Goal: Task Accomplishment & Management: Manage account settings

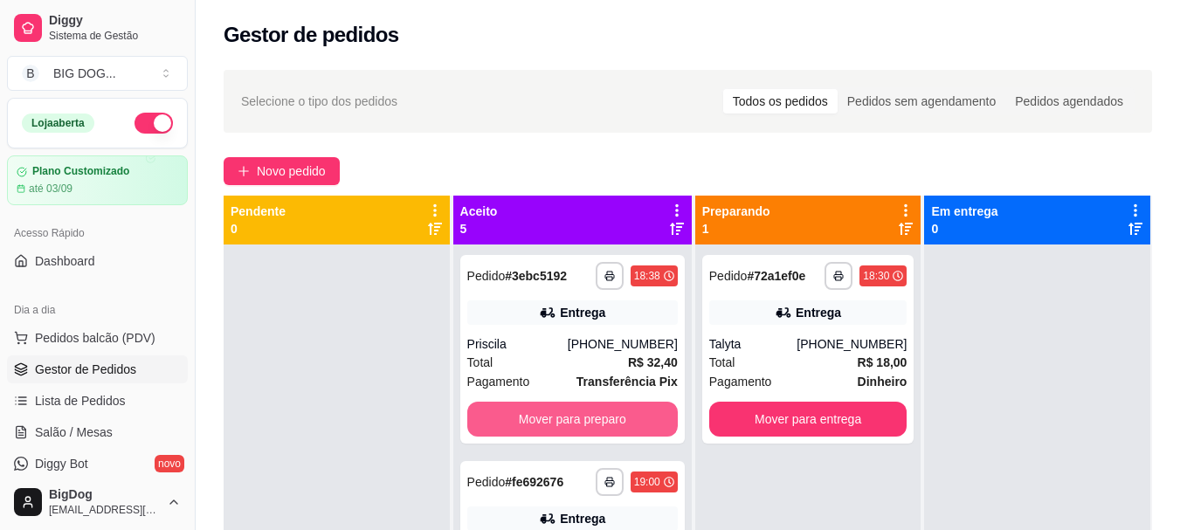
click at [568, 412] on button "Mover para preparo" at bounding box center [572, 419] width 211 height 35
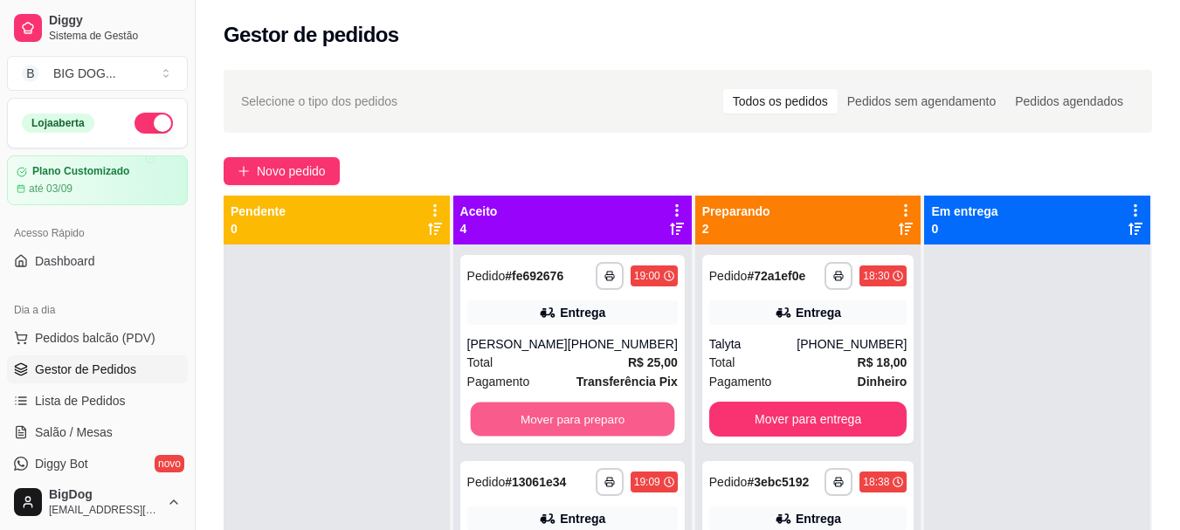
click at [568, 412] on button "Mover para preparo" at bounding box center [572, 420] width 204 height 34
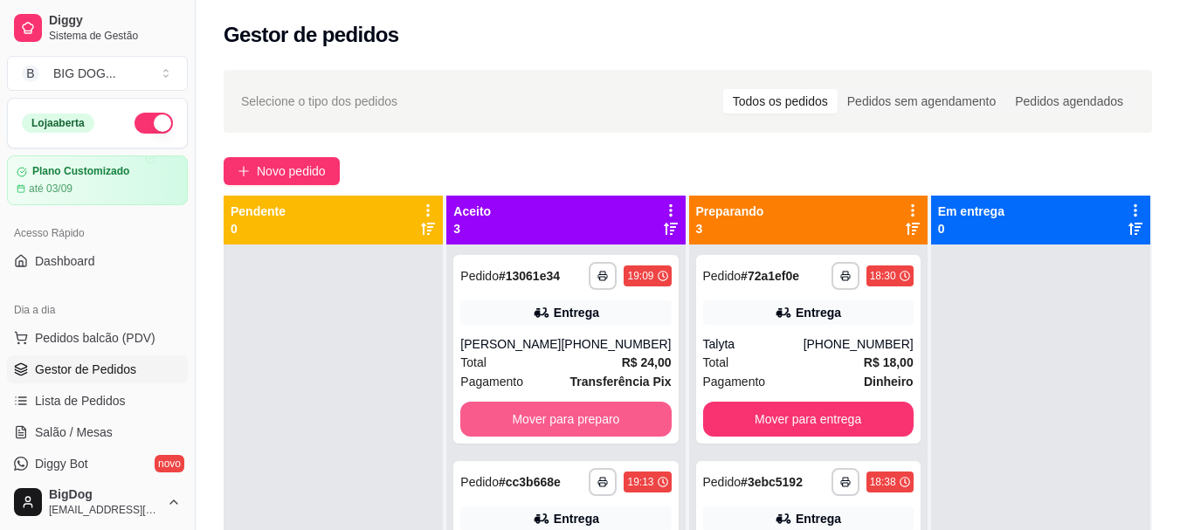
click at [568, 412] on button "Mover para preparo" at bounding box center [565, 419] width 211 height 35
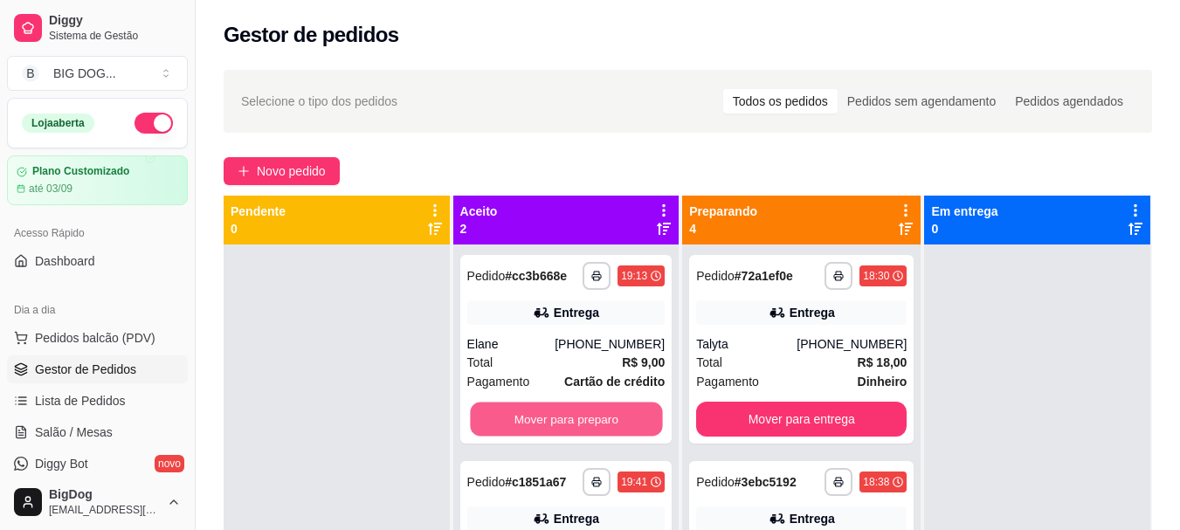
click at [568, 412] on button "Mover para preparo" at bounding box center [566, 420] width 192 height 34
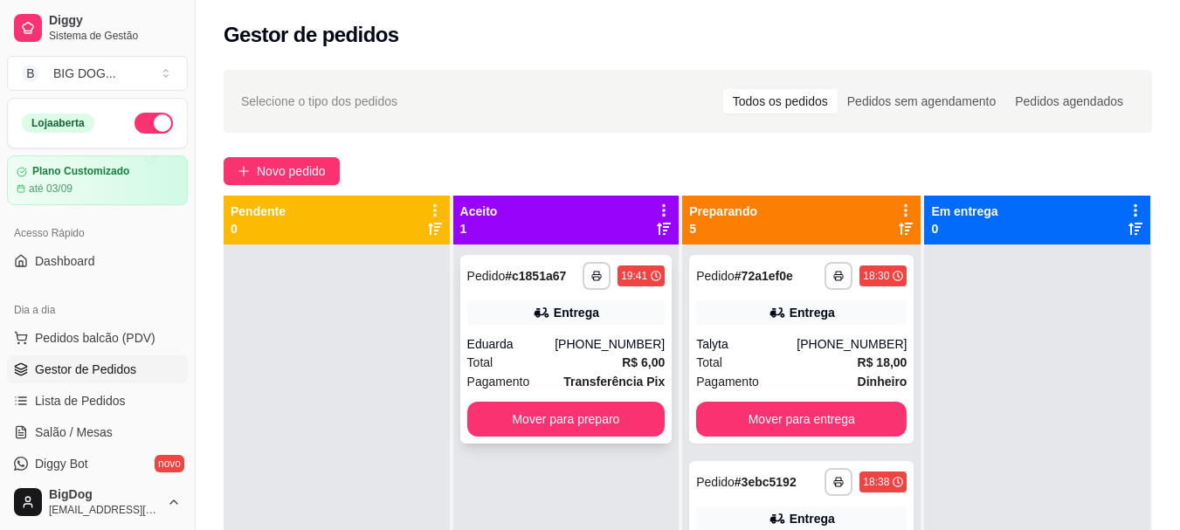
click at [562, 317] on div "Entrega" at bounding box center [576, 312] width 45 height 17
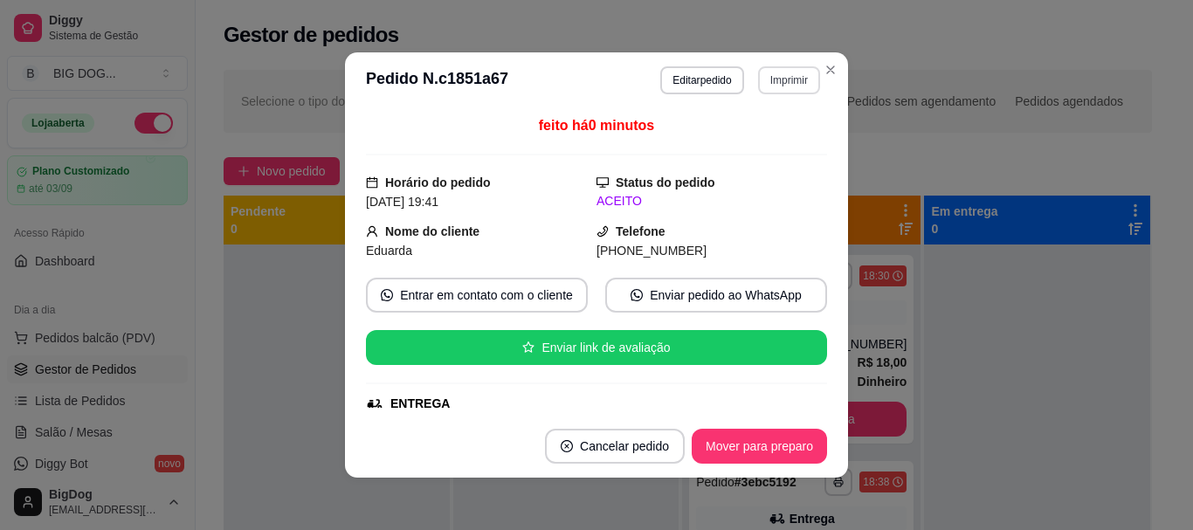
click at [796, 84] on button "Imprimir" at bounding box center [789, 80] width 62 height 28
click at [766, 153] on button "IMPRESSORA" at bounding box center [751, 141] width 122 height 27
click at [805, 448] on button "Mover para preparo" at bounding box center [759, 446] width 135 height 35
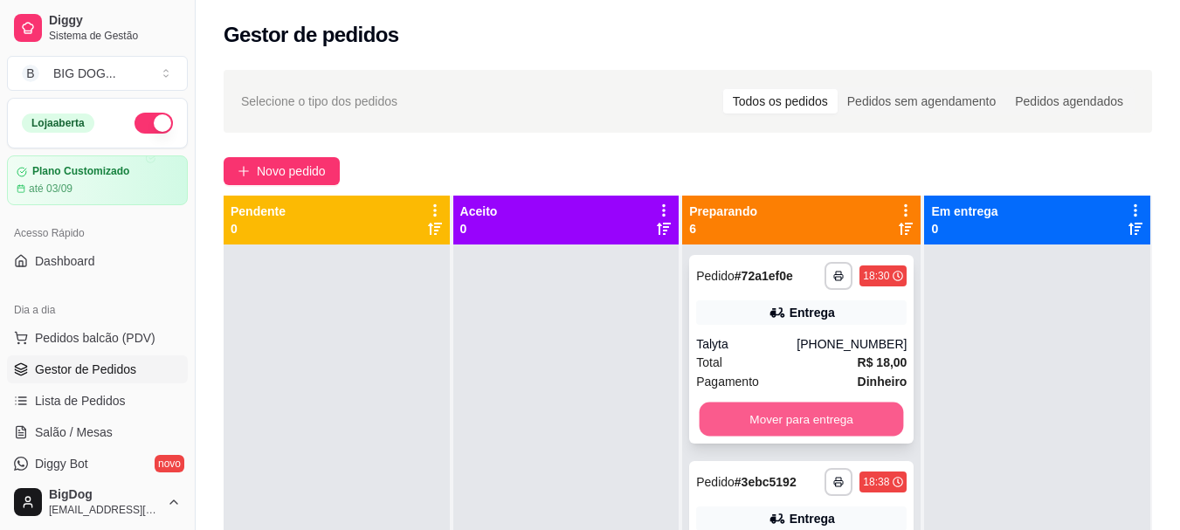
click at [830, 417] on button "Mover para entrega" at bounding box center [802, 420] width 204 height 34
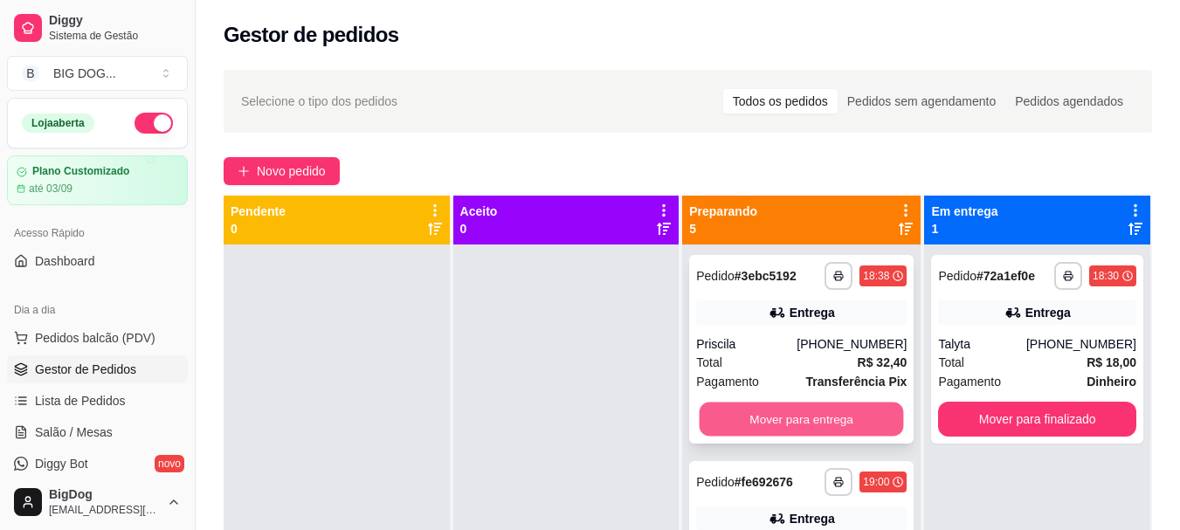
click at [807, 419] on button "Mover para entrega" at bounding box center [802, 420] width 204 height 34
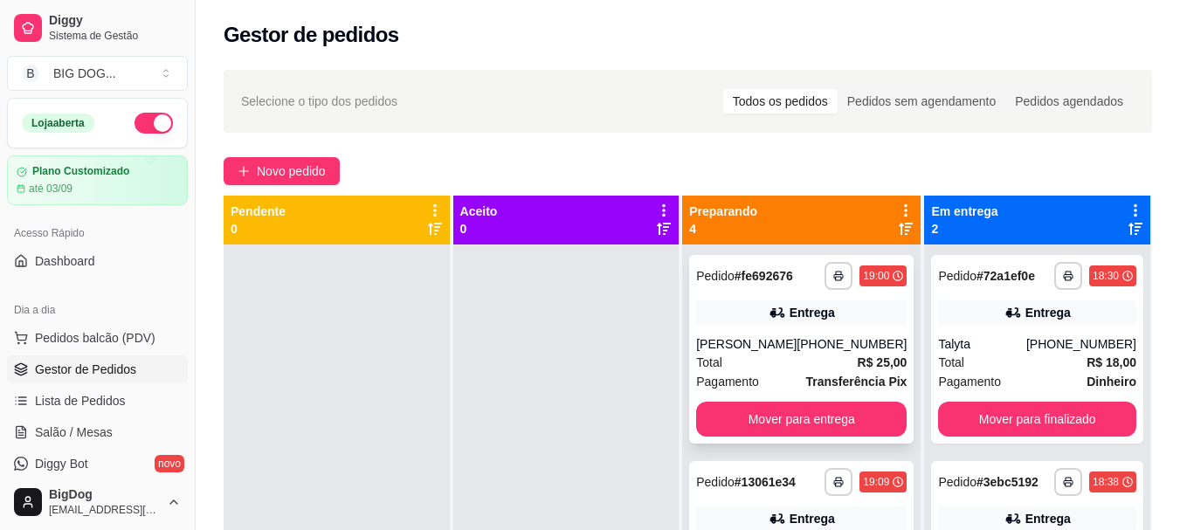
click at [812, 359] on div "Total R$ 25,00" at bounding box center [801, 362] width 211 height 19
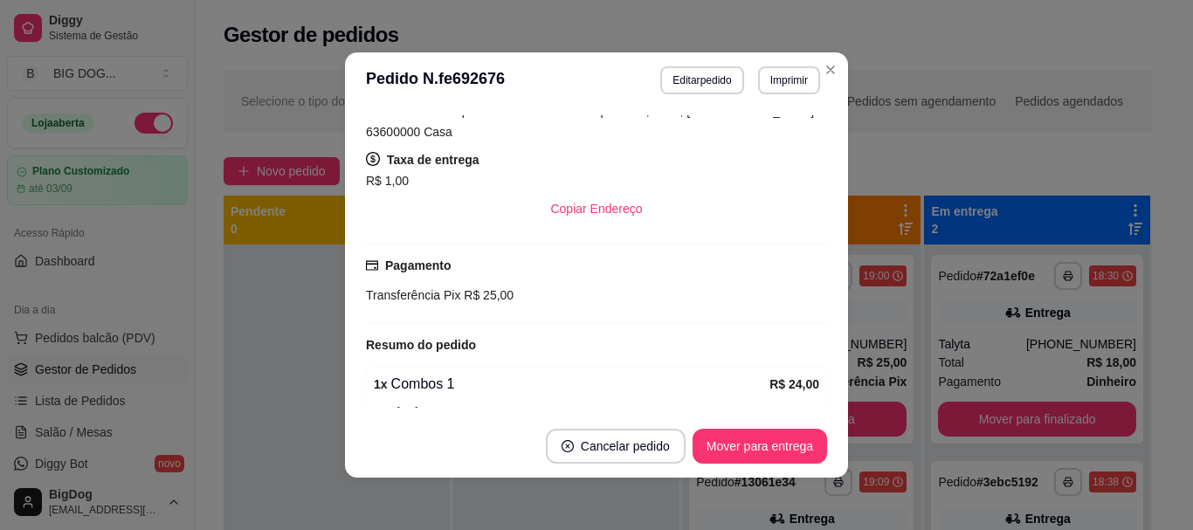
scroll to position [479, 0]
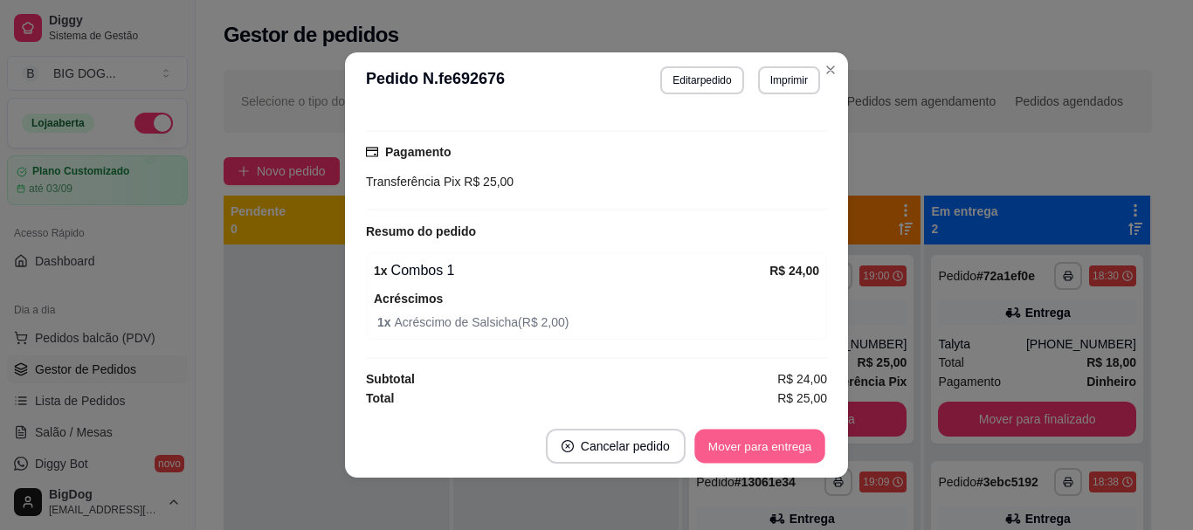
click at [769, 455] on button "Mover para entrega" at bounding box center [759, 447] width 131 height 34
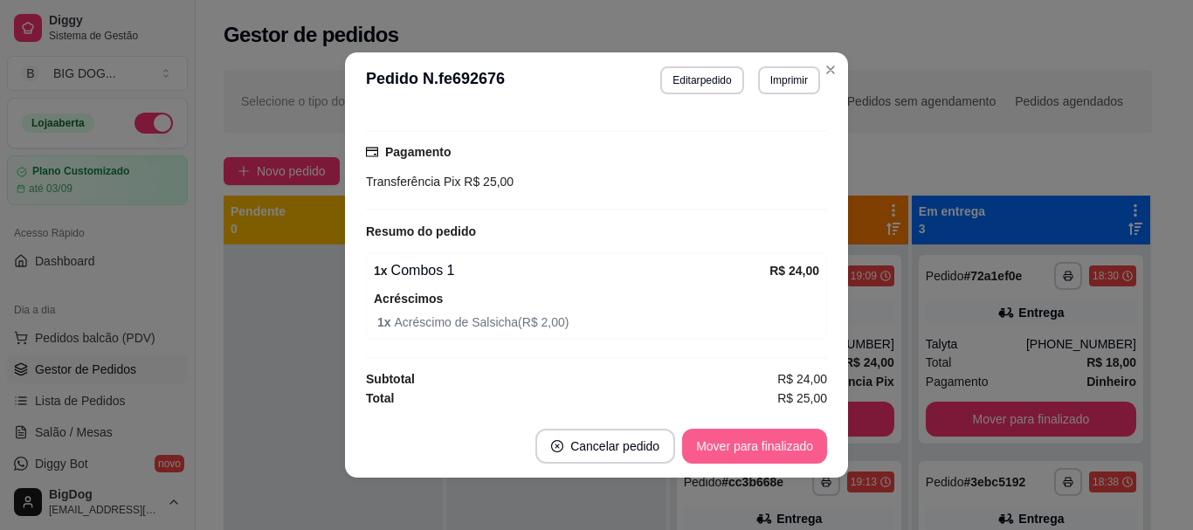
click at [769, 455] on button "Mover para finalizado" at bounding box center [754, 446] width 145 height 35
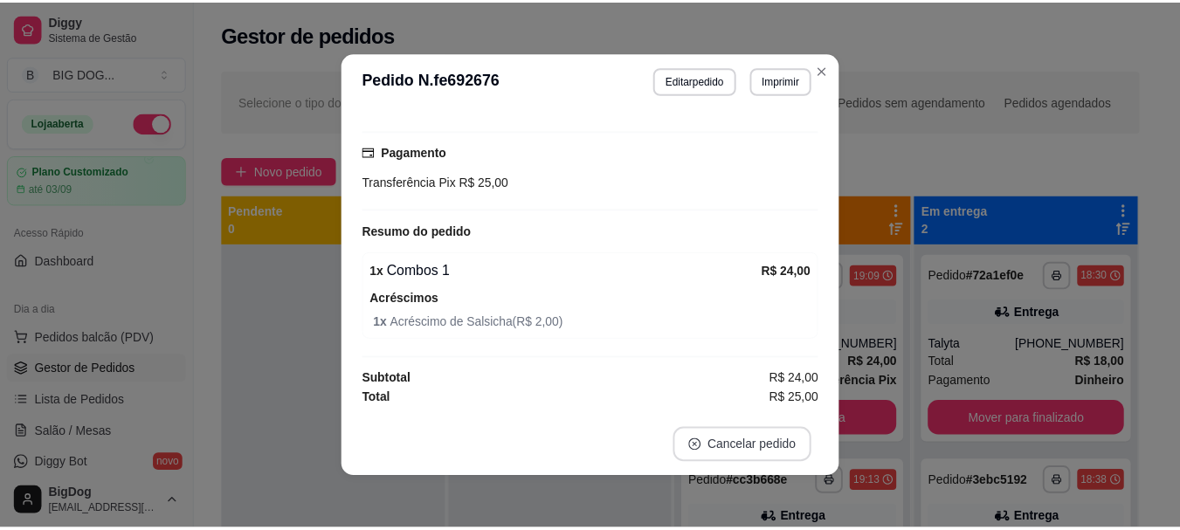
scroll to position [439, 0]
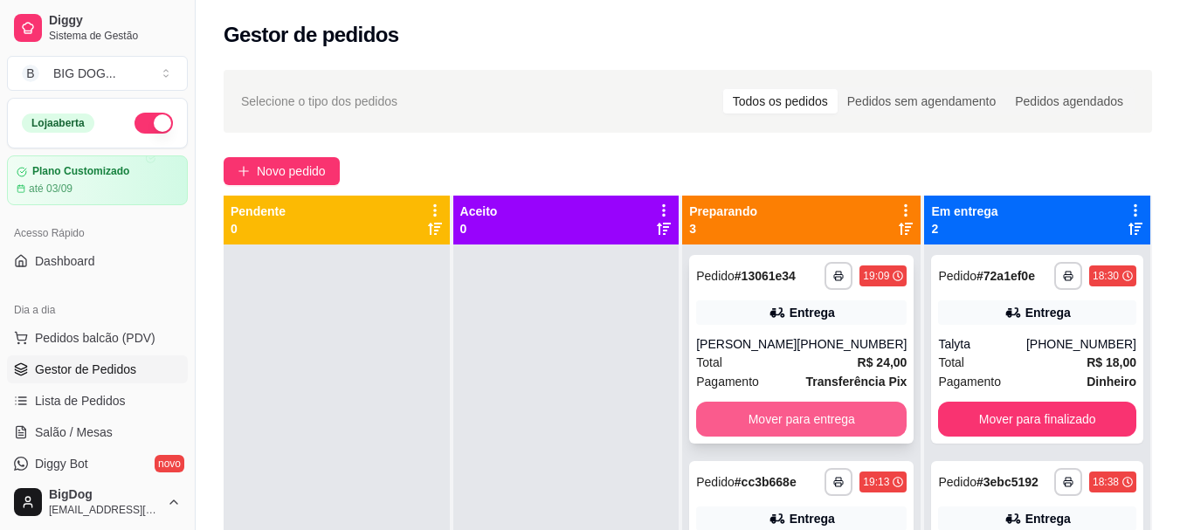
click at [780, 421] on button "Mover para entrega" at bounding box center [801, 419] width 211 height 35
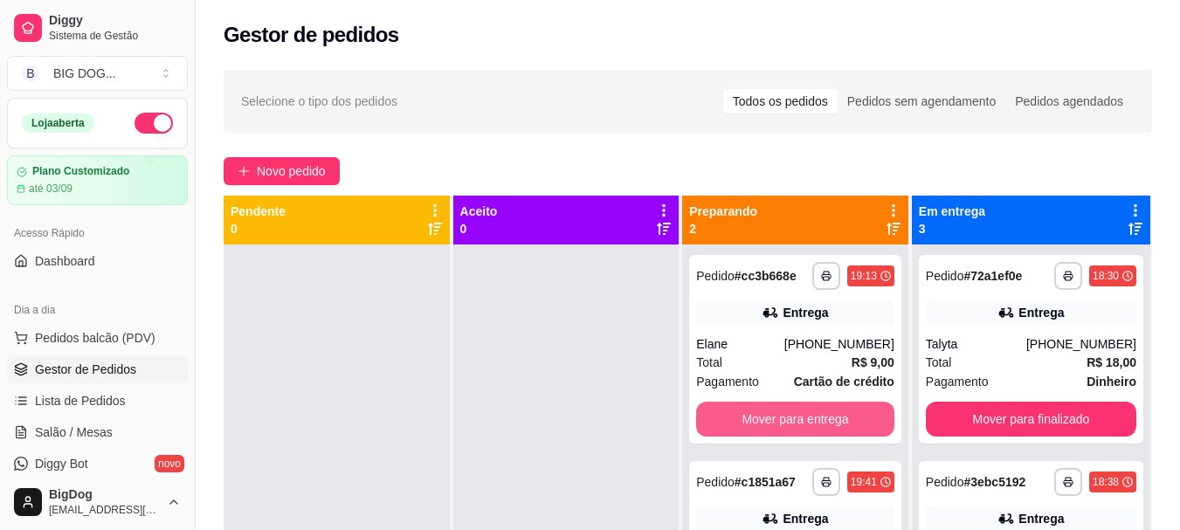
click at [780, 421] on button "Mover para entrega" at bounding box center [795, 419] width 198 height 35
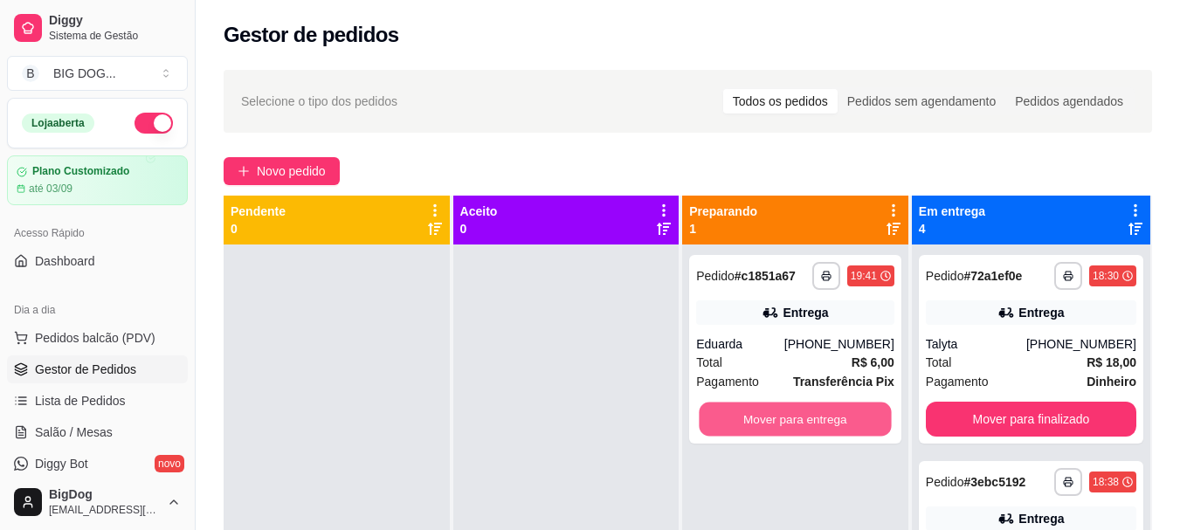
click at [780, 421] on button "Mover para entrega" at bounding box center [796, 420] width 192 height 34
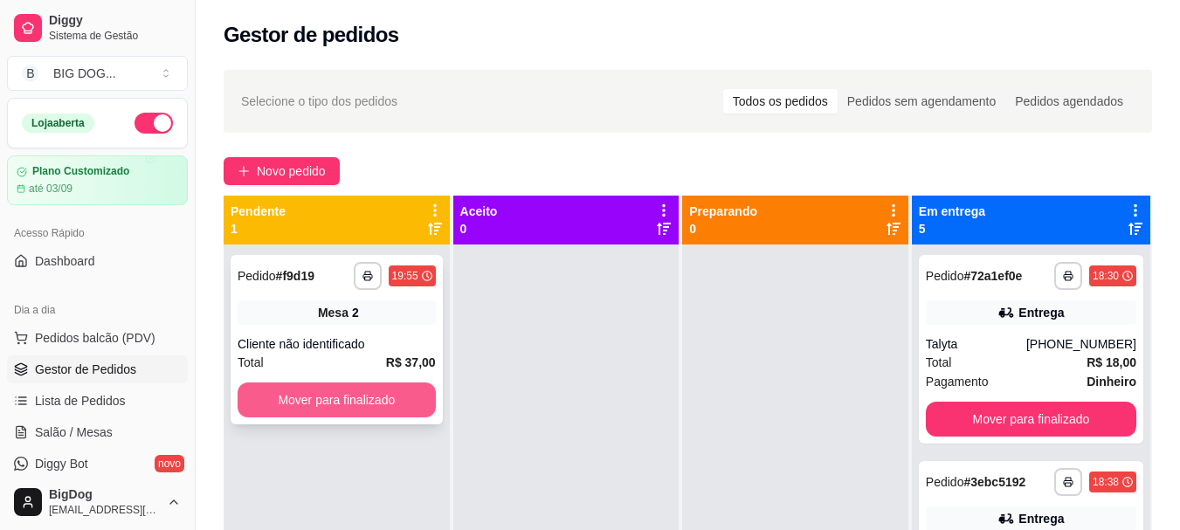
click at [322, 396] on button "Mover para finalizado" at bounding box center [337, 400] width 198 height 35
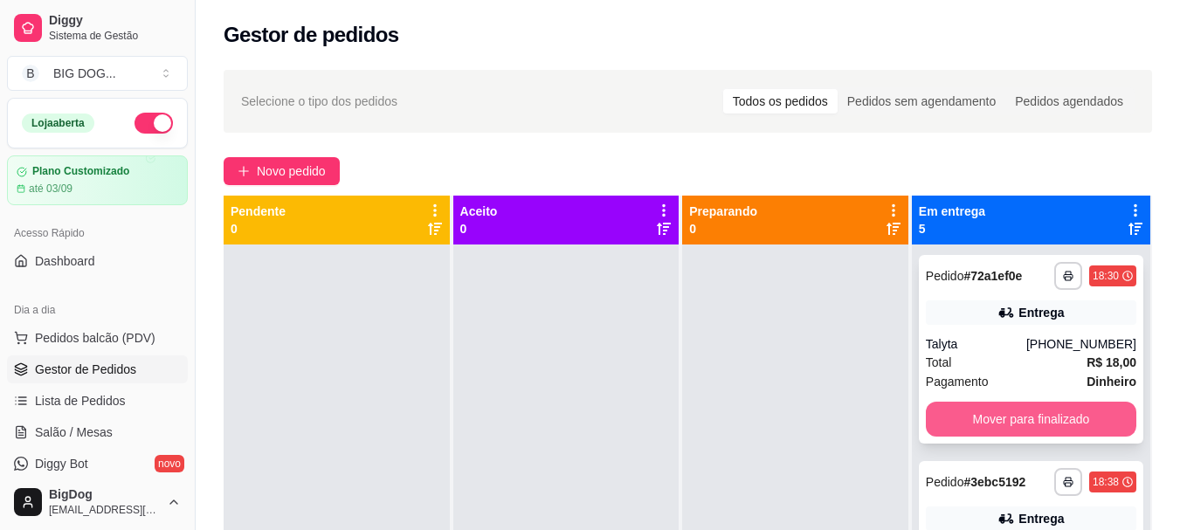
click at [1062, 404] on button "Mover para finalizado" at bounding box center [1031, 419] width 211 height 35
click at [1062, 404] on div "Mover para finalizado" at bounding box center [1031, 419] width 211 height 35
click at [992, 425] on button "Mover para finalizado" at bounding box center [1031, 419] width 211 height 35
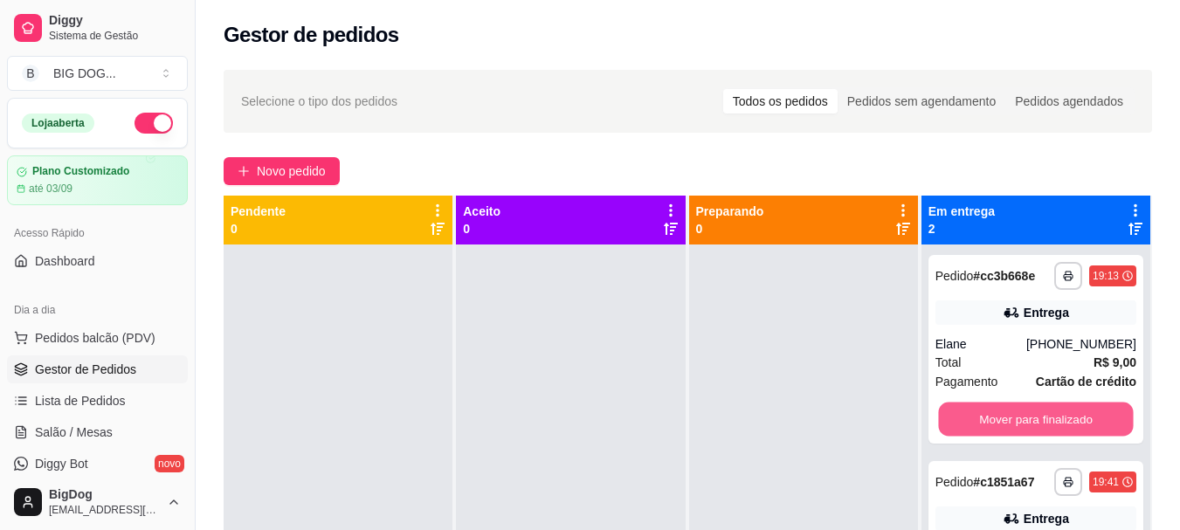
click at [992, 425] on button "Mover para finalizado" at bounding box center [1035, 420] width 195 height 34
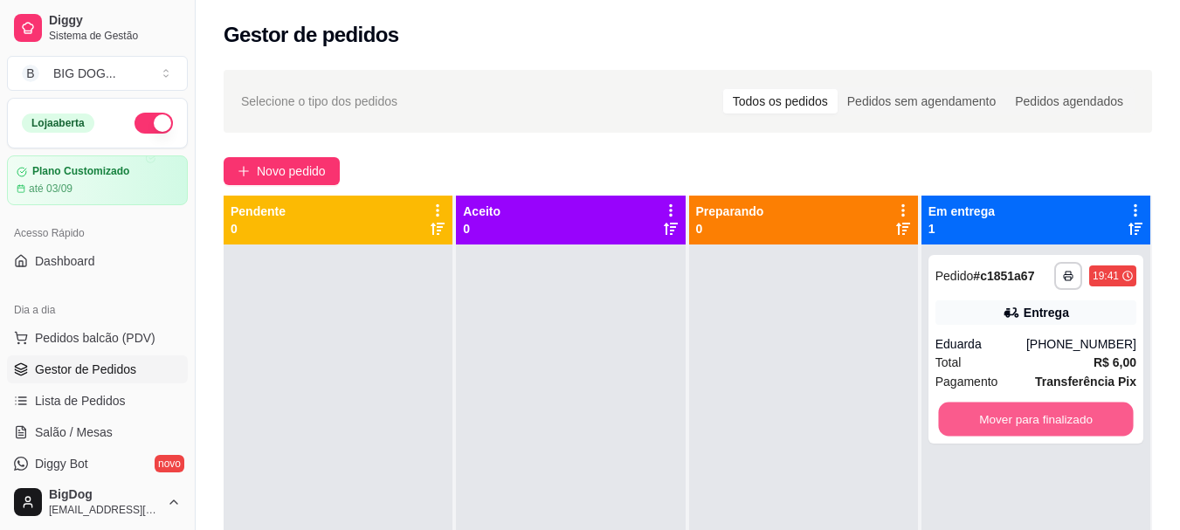
click at [992, 425] on button "Mover para finalizado" at bounding box center [1035, 420] width 195 height 34
